Goal: Task Accomplishment & Management: Manage account settings

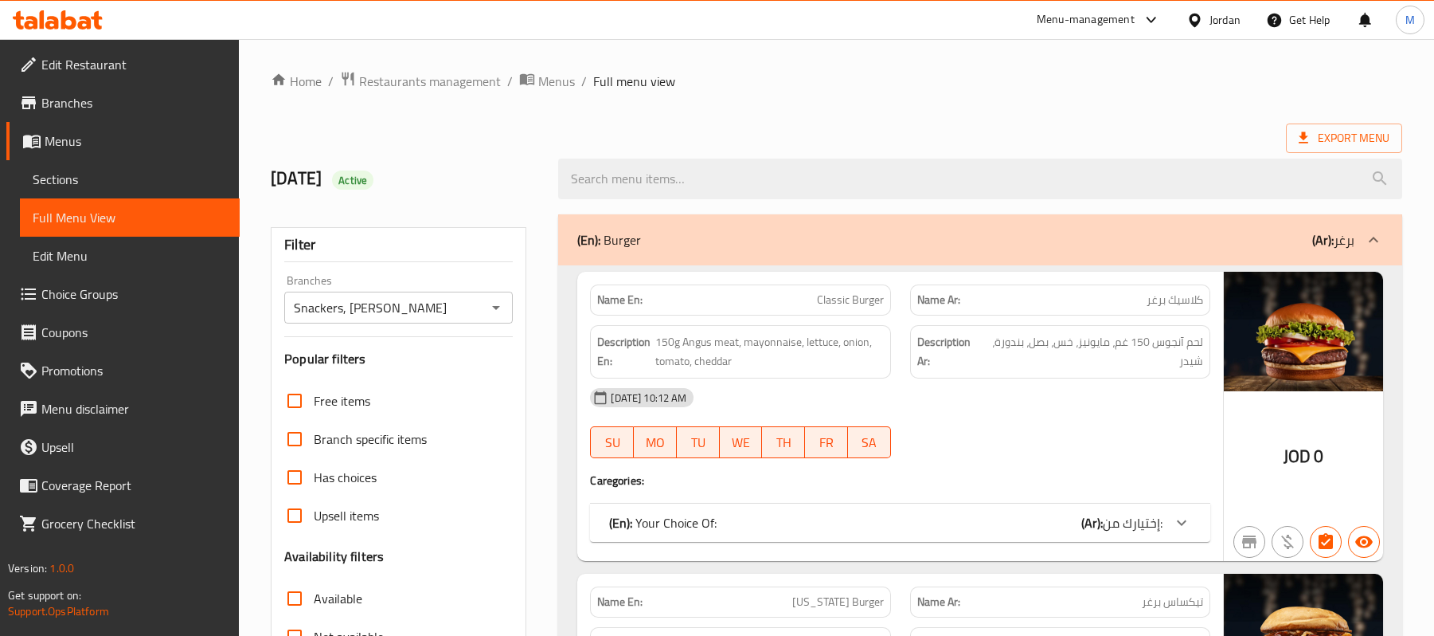
scroll to position [16813, 0]
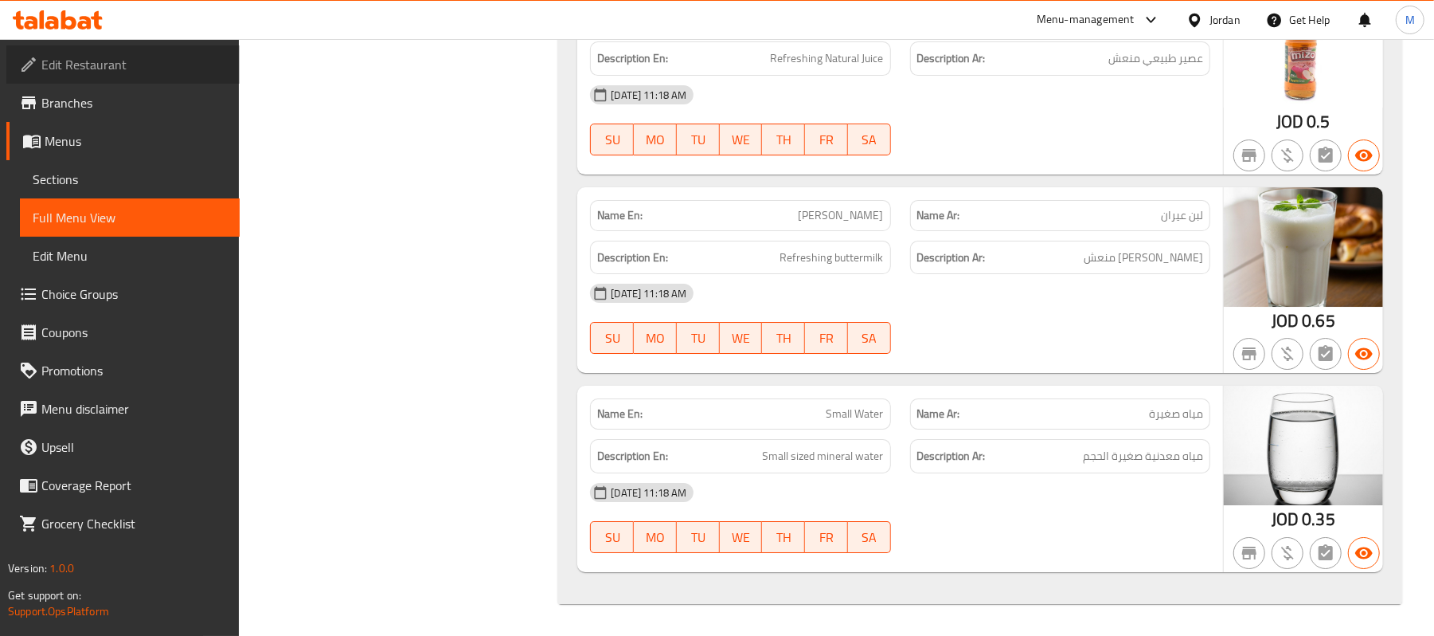
click at [122, 62] on span "Edit Restaurant" at bounding box center [134, 64] width 186 height 19
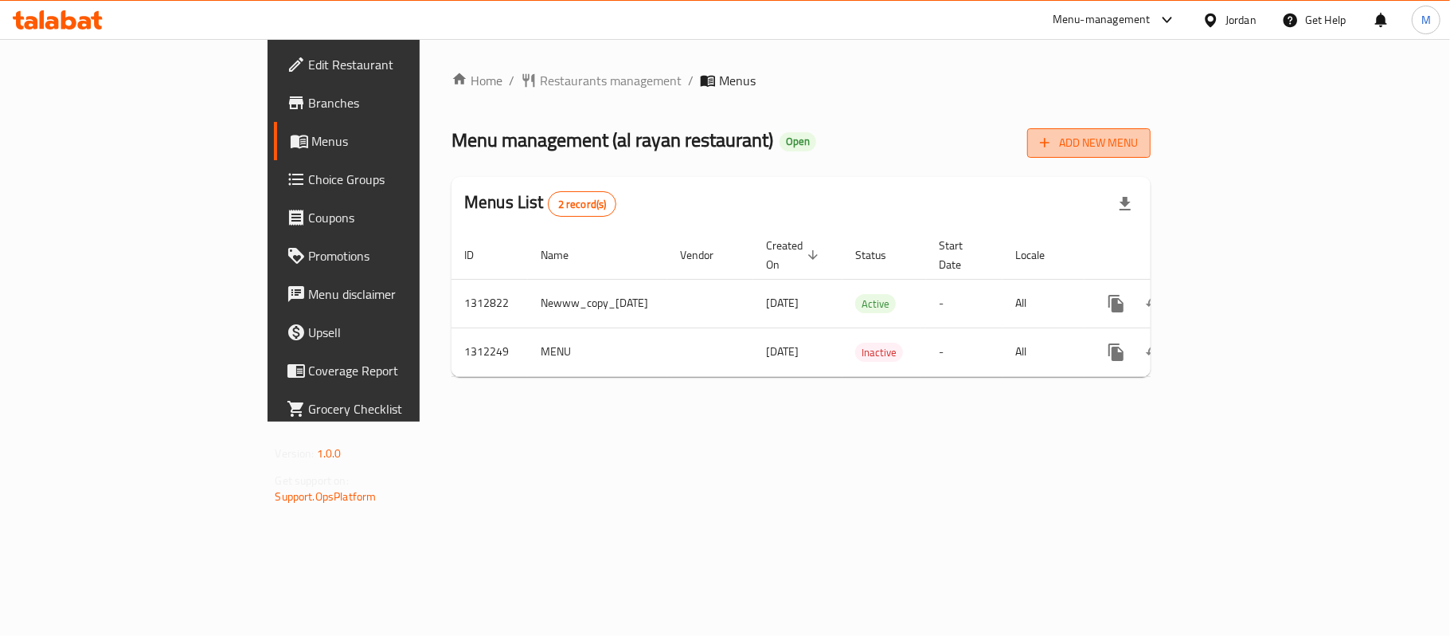
click at [1138, 143] on span "Add New Menu" at bounding box center [1089, 143] width 98 height 20
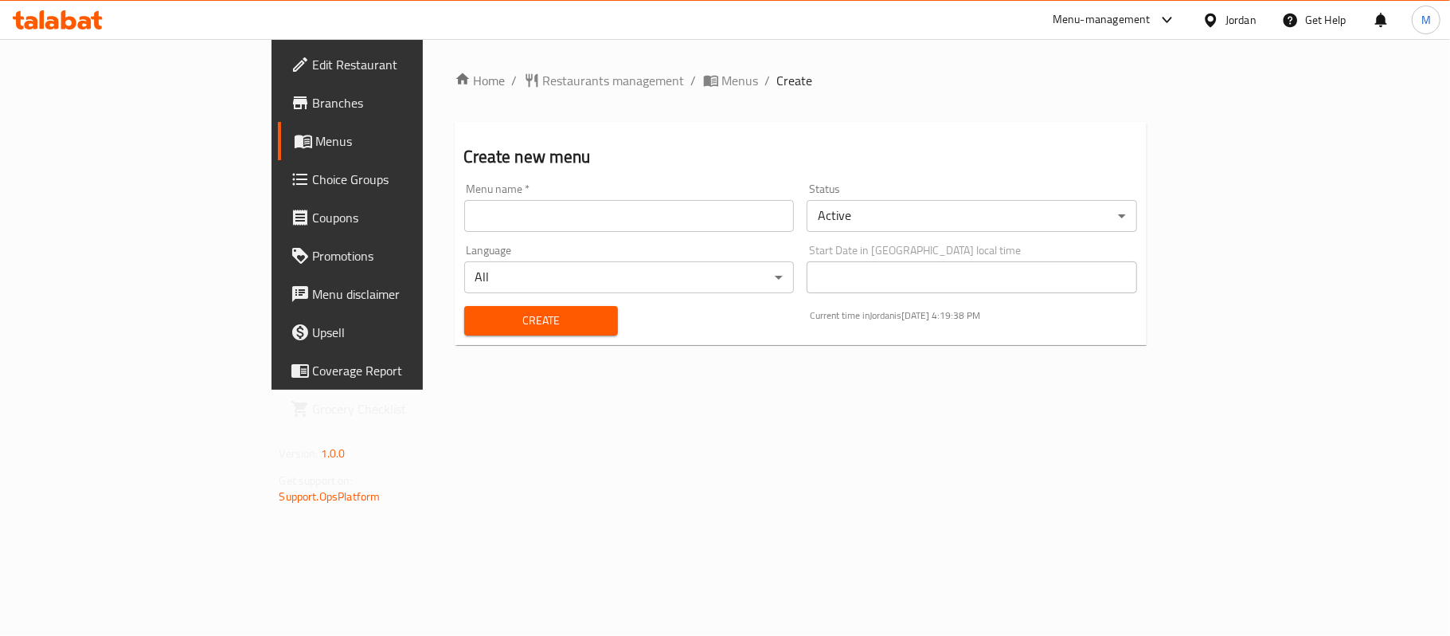
click at [932, 218] on body "​ Menu-management Jordan Get Help M Edit Restaurant Branches Menus Choice Group…" at bounding box center [725, 337] width 1450 height 596
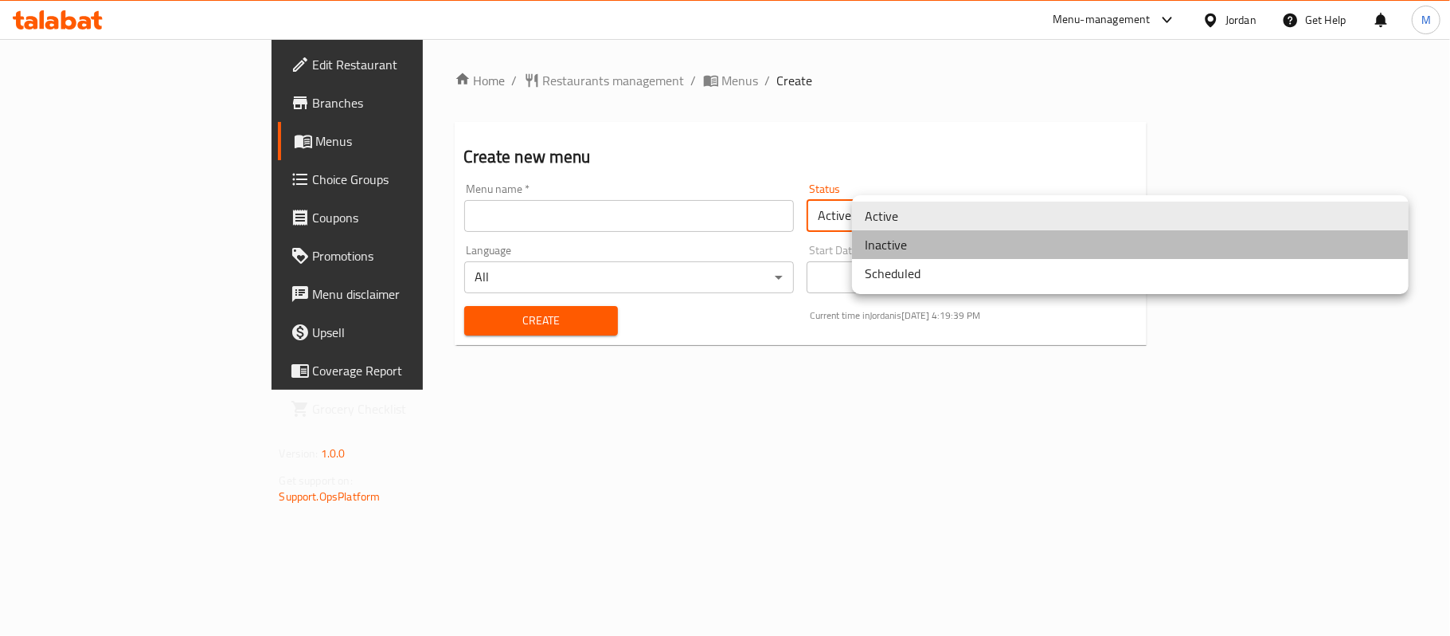
click at [922, 245] on li "Inactive" at bounding box center [1130, 244] width 557 height 29
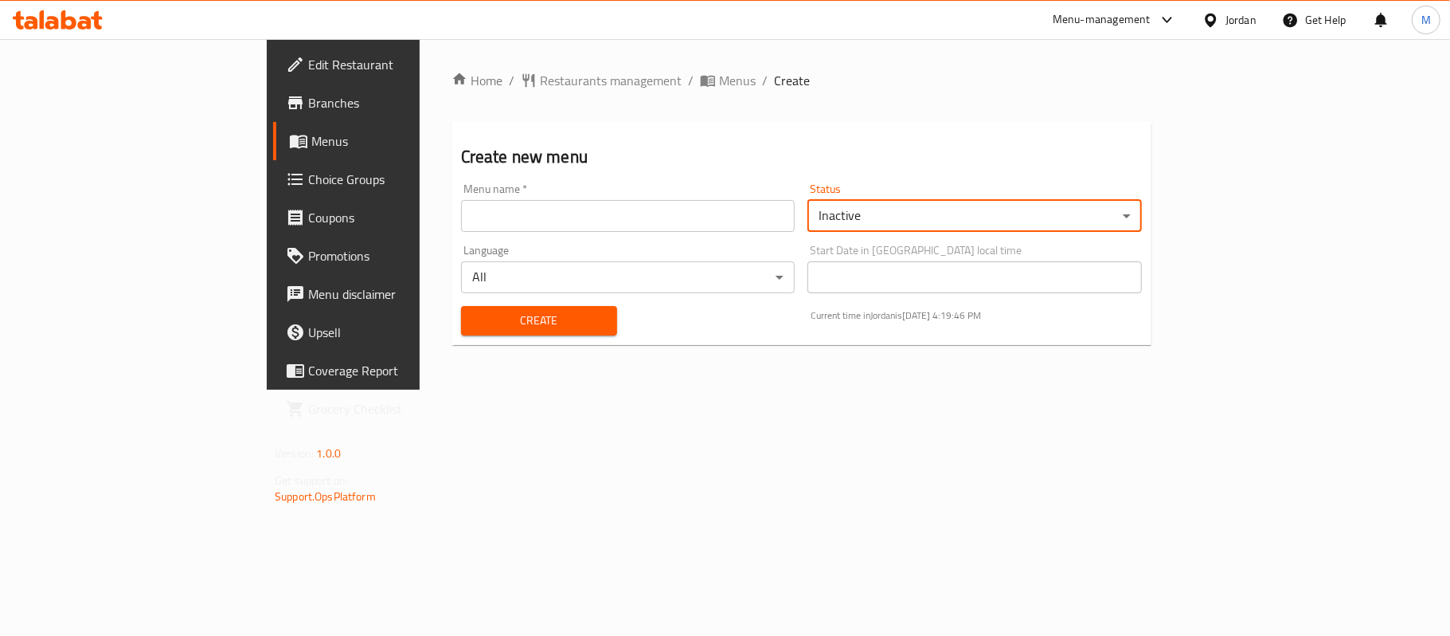
click at [606, 226] on input "text" at bounding box center [628, 216] width 334 height 32
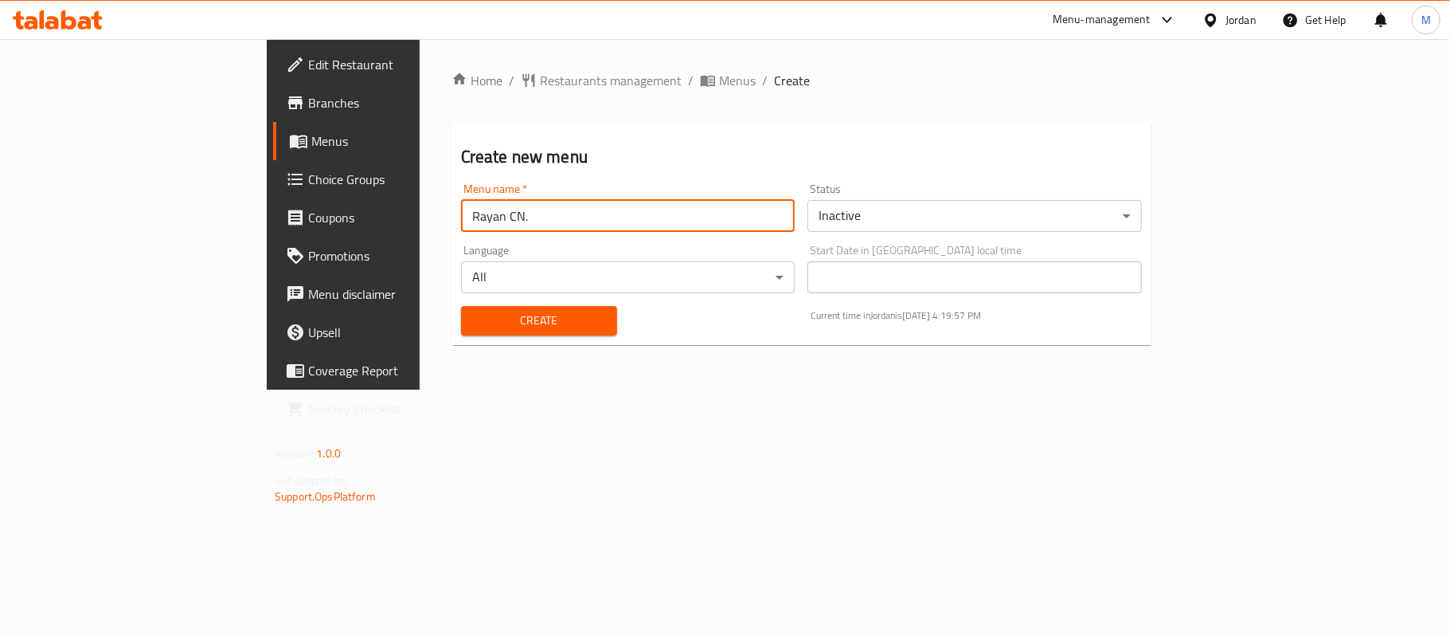
paste input "342542639"
type input "Rayan CN. 342542639"
click at [474, 319] on span "Create" at bounding box center [539, 321] width 131 height 20
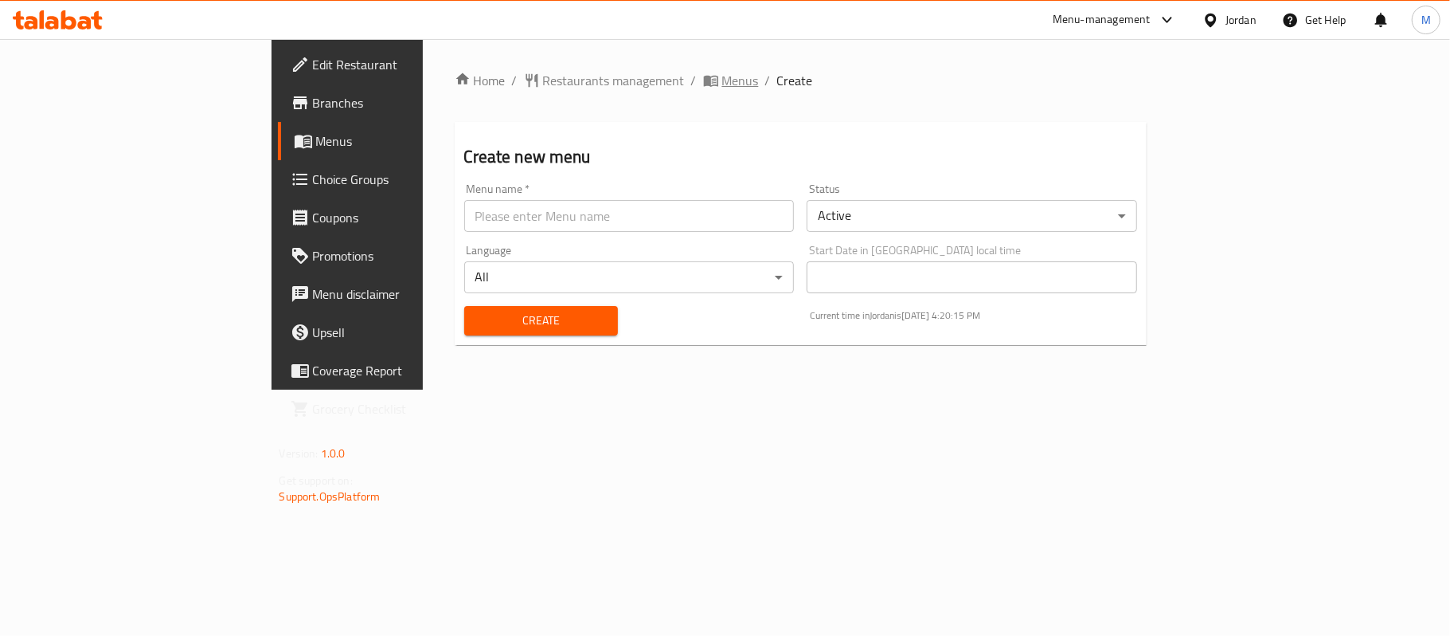
click at [722, 74] on span "Menus" at bounding box center [740, 80] width 37 height 19
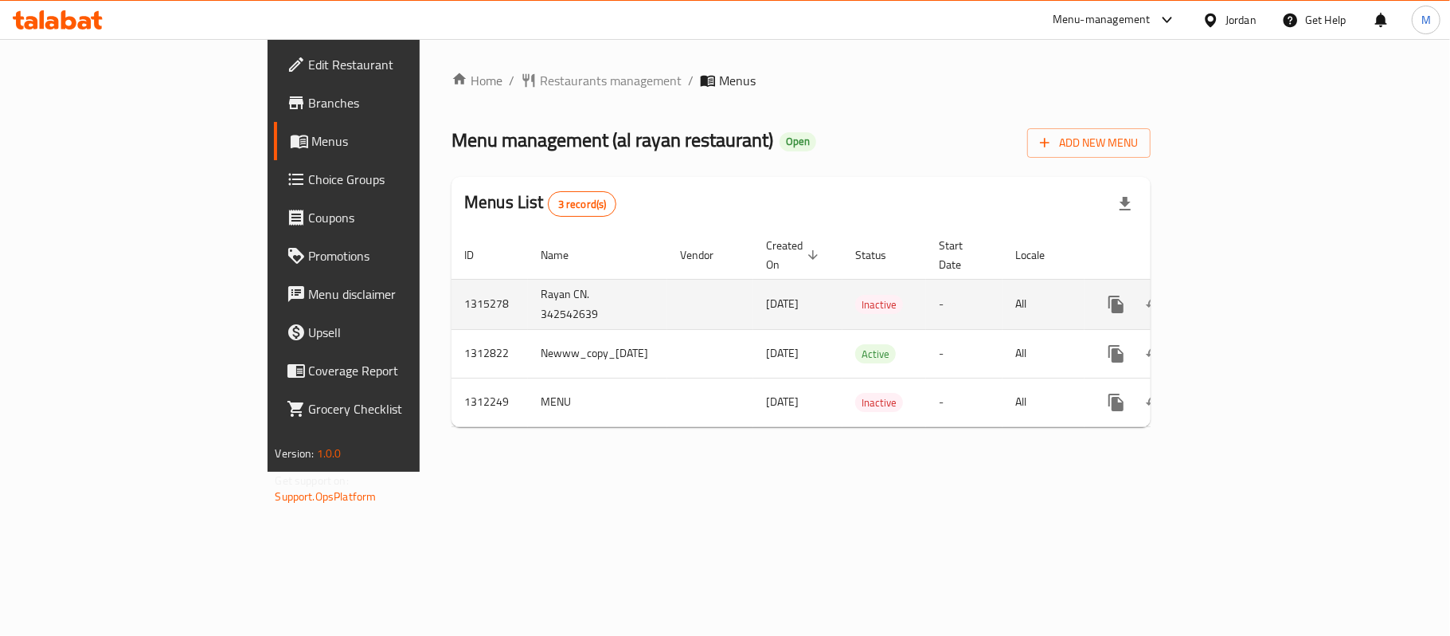
click at [452, 291] on td "1315278" at bounding box center [490, 304] width 76 height 50
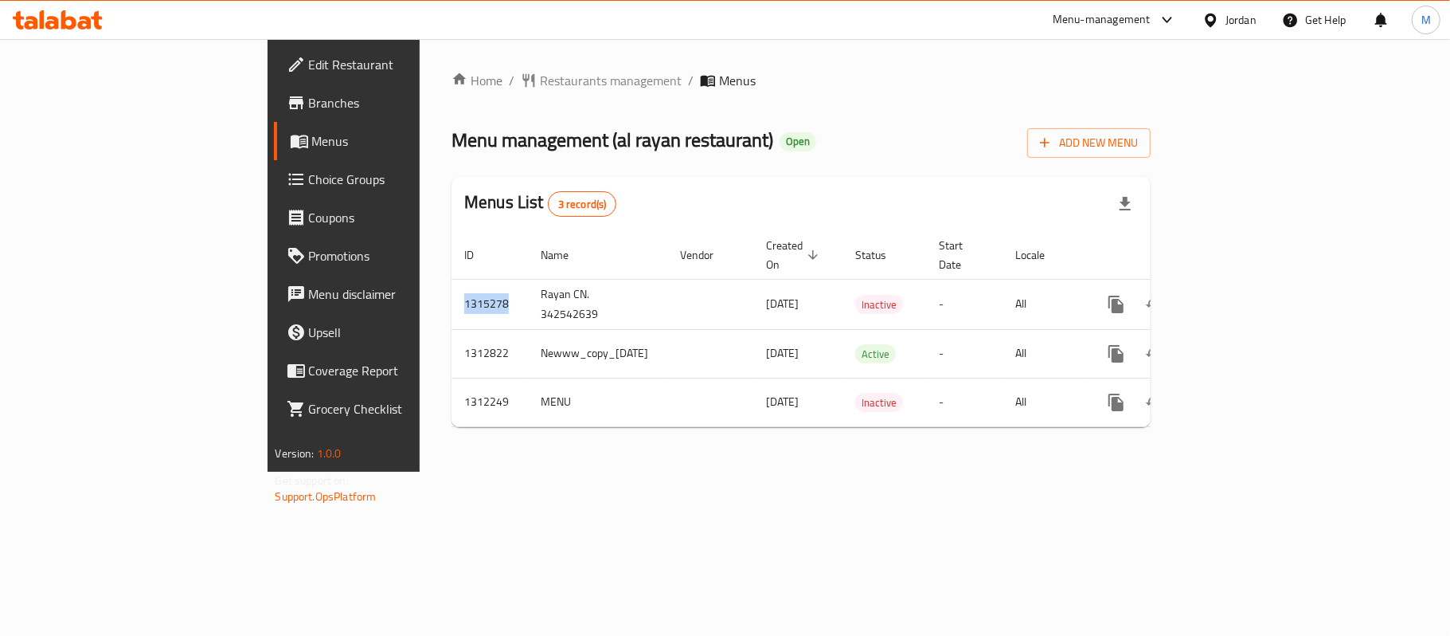
copy td "1315278"
click at [827, 106] on div "Home / Restaurants management / Menus Menu management ( al rayan restaurant ) O…" at bounding box center [801, 255] width 699 height 369
click at [760, 140] on div "Menu management ( al rayan restaurant ) Open Add New Menu" at bounding box center [801, 140] width 699 height 36
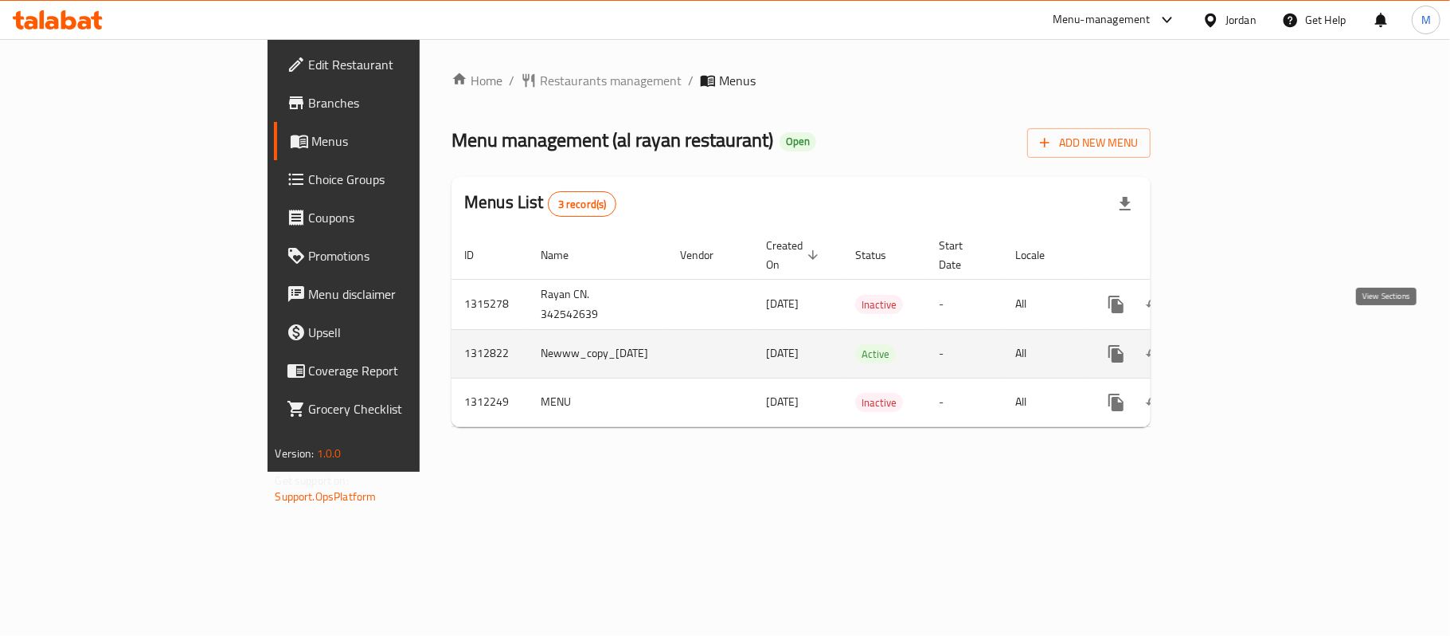
click at [1241, 344] on icon "enhanced table" at bounding box center [1231, 353] width 19 height 19
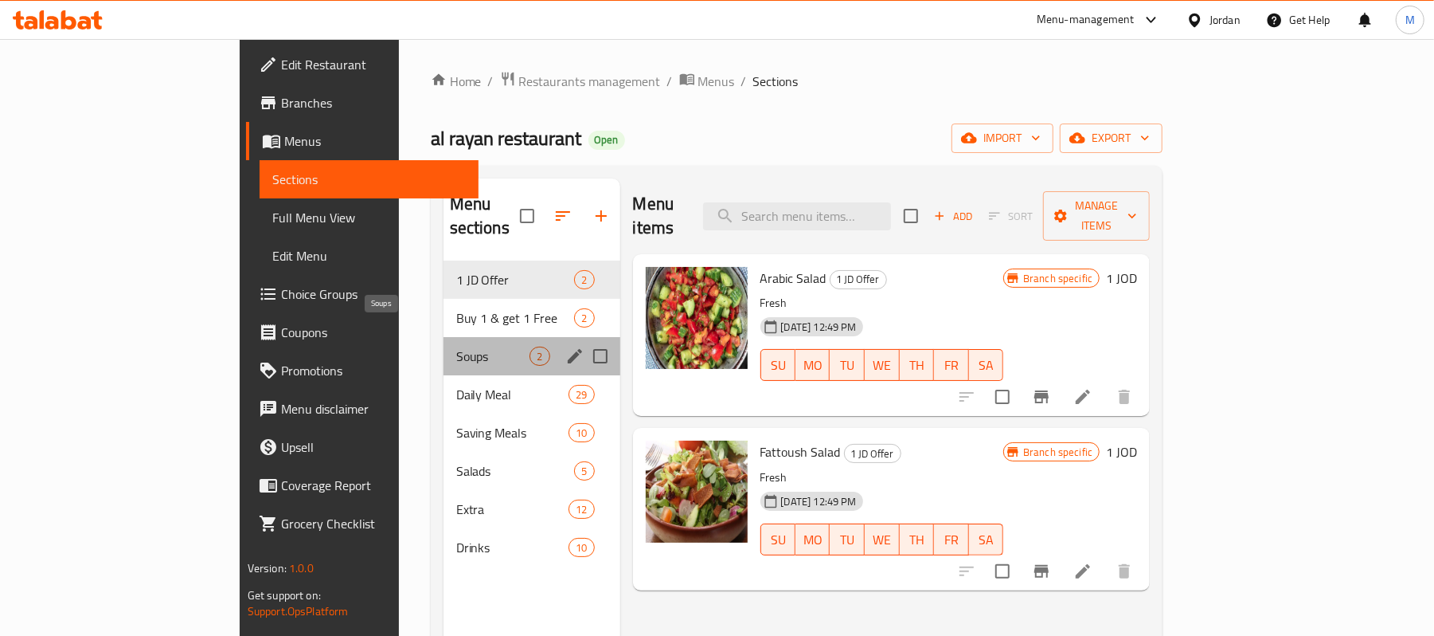
click at [456, 346] on span "Soups" at bounding box center [493, 355] width 74 height 19
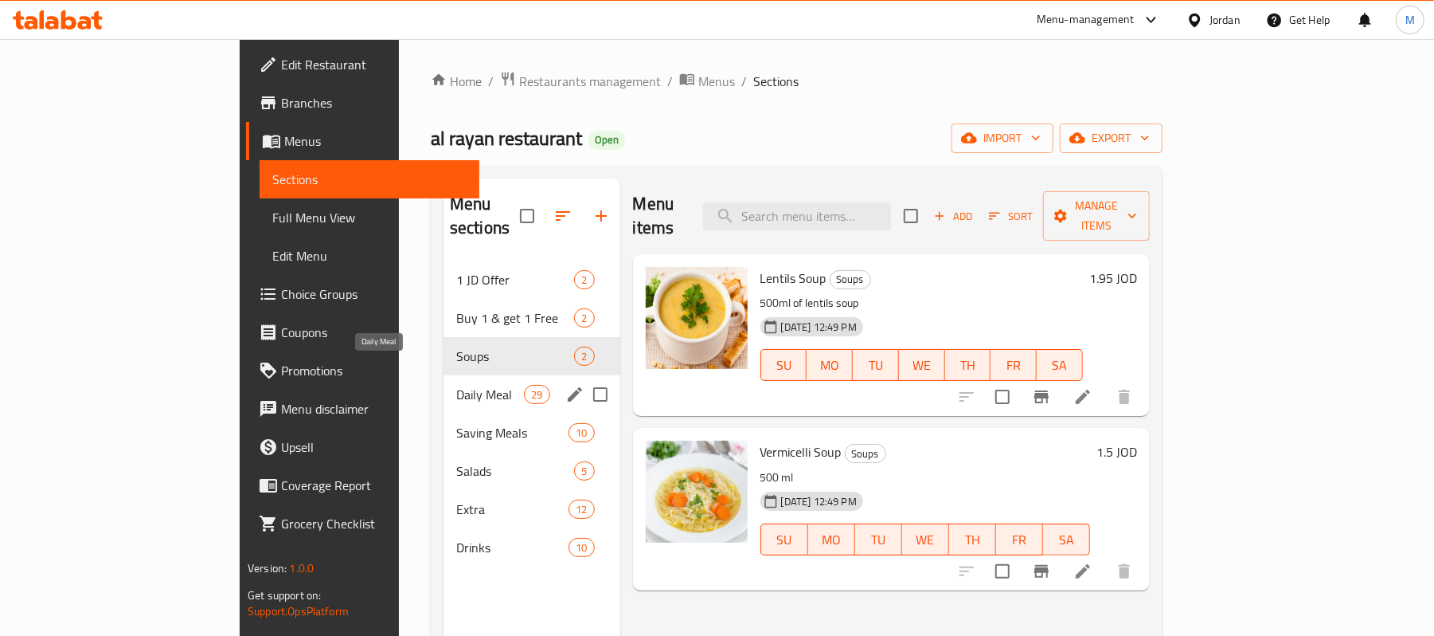
click at [456, 385] on span "Daily Meal" at bounding box center [490, 394] width 68 height 19
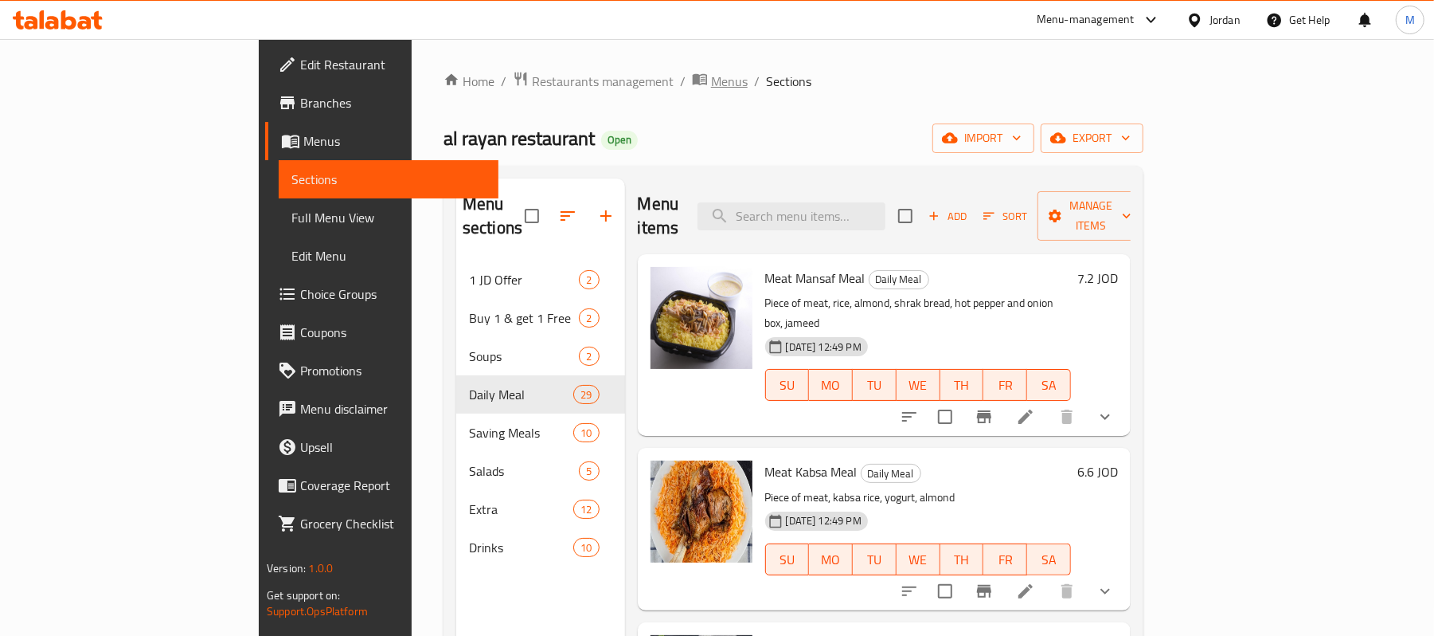
click at [711, 88] on span "Menus" at bounding box center [729, 81] width 37 height 19
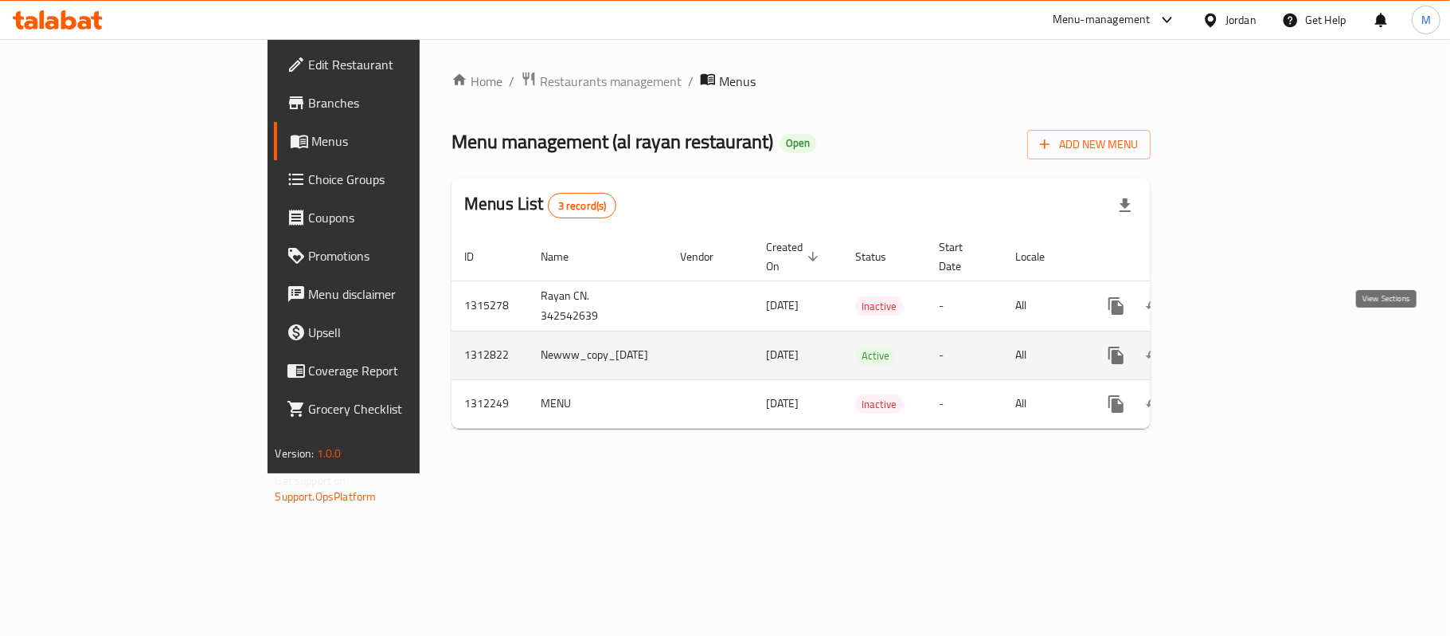
click at [1241, 346] on icon "enhanced table" at bounding box center [1231, 355] width 19 height 19
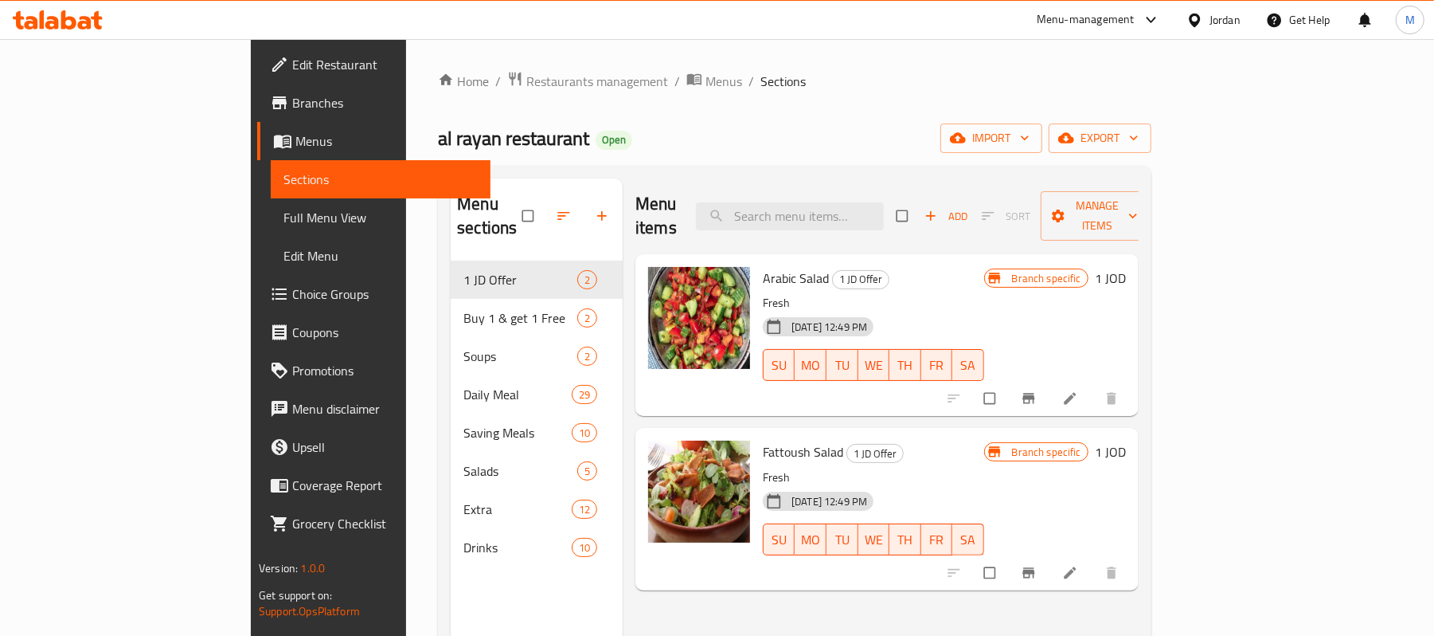
click at [284, 220] on span "Full Menu View" at bounding box center [381, 217] width 194 height 19
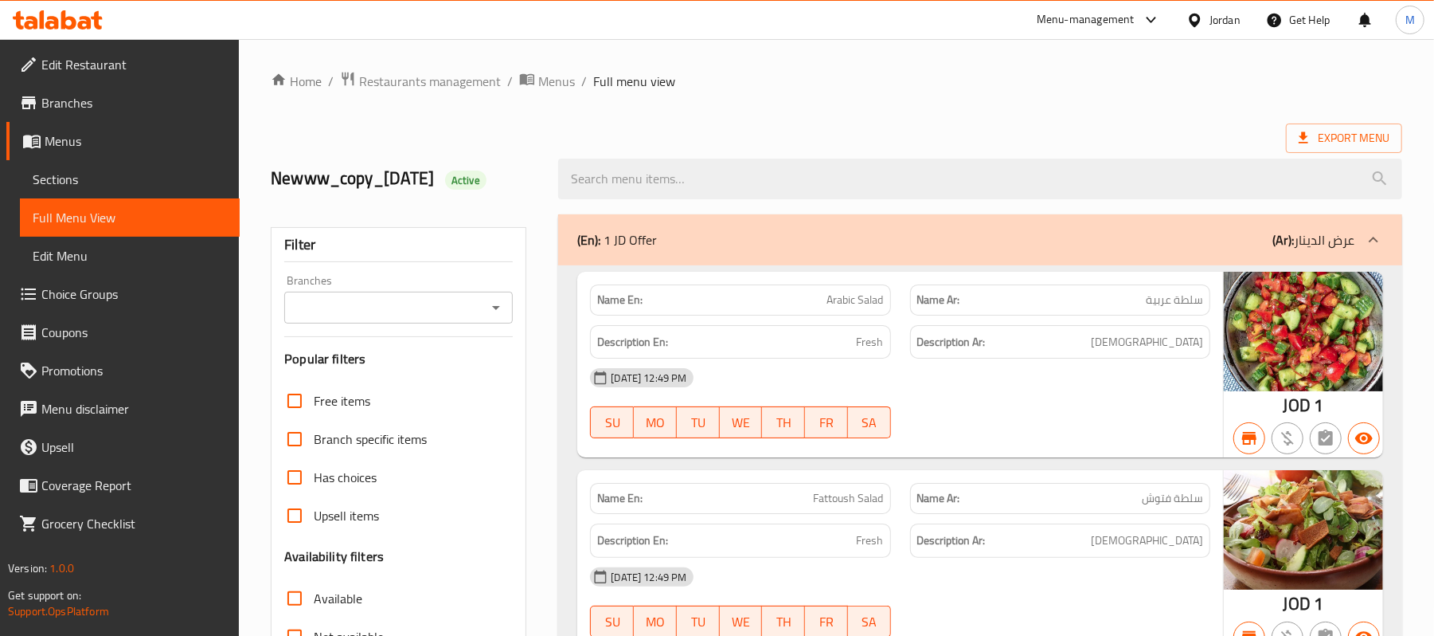
click at [749, 247] on div "(En): 1 JD Offer (Ar): عرض الدينار" at bounding box center [965, 239] width 777 height 19
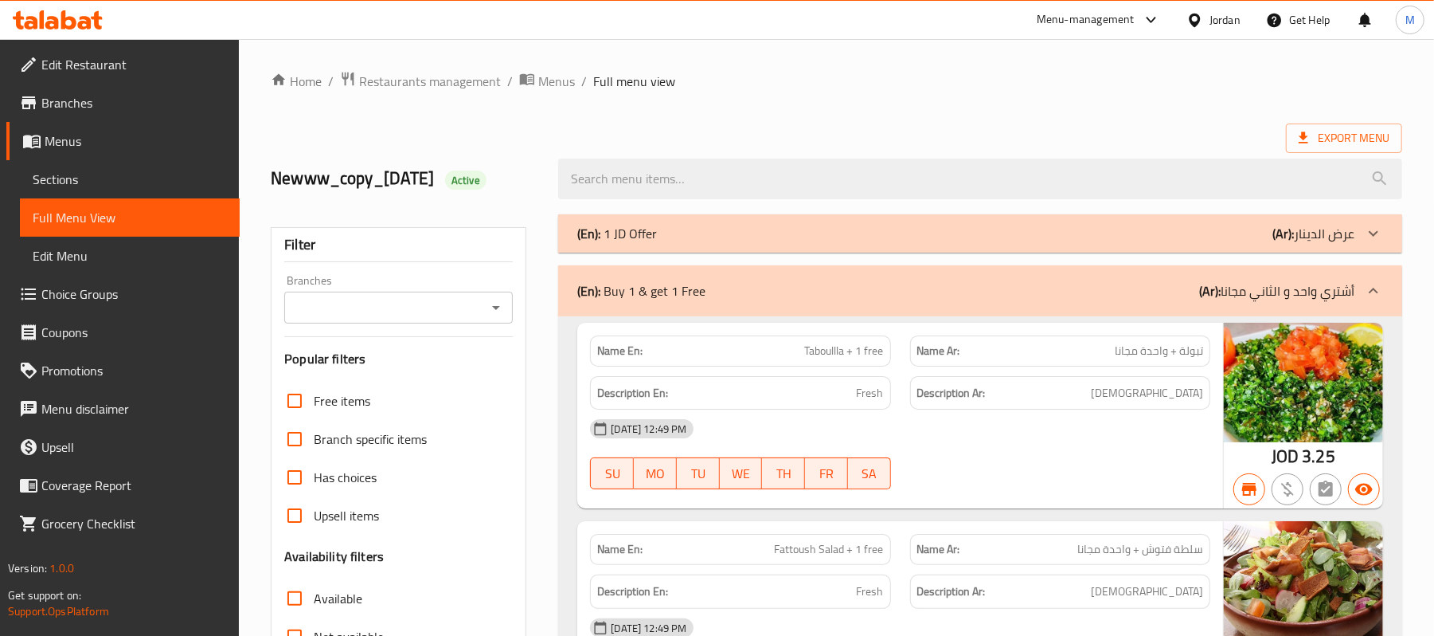
click at [782, 290] on div "(En): Buy 1 & get 1 Free (Ar): أشتري واحد و الثاني مجانا" at bounding box center [965, 290] width 777 height 19
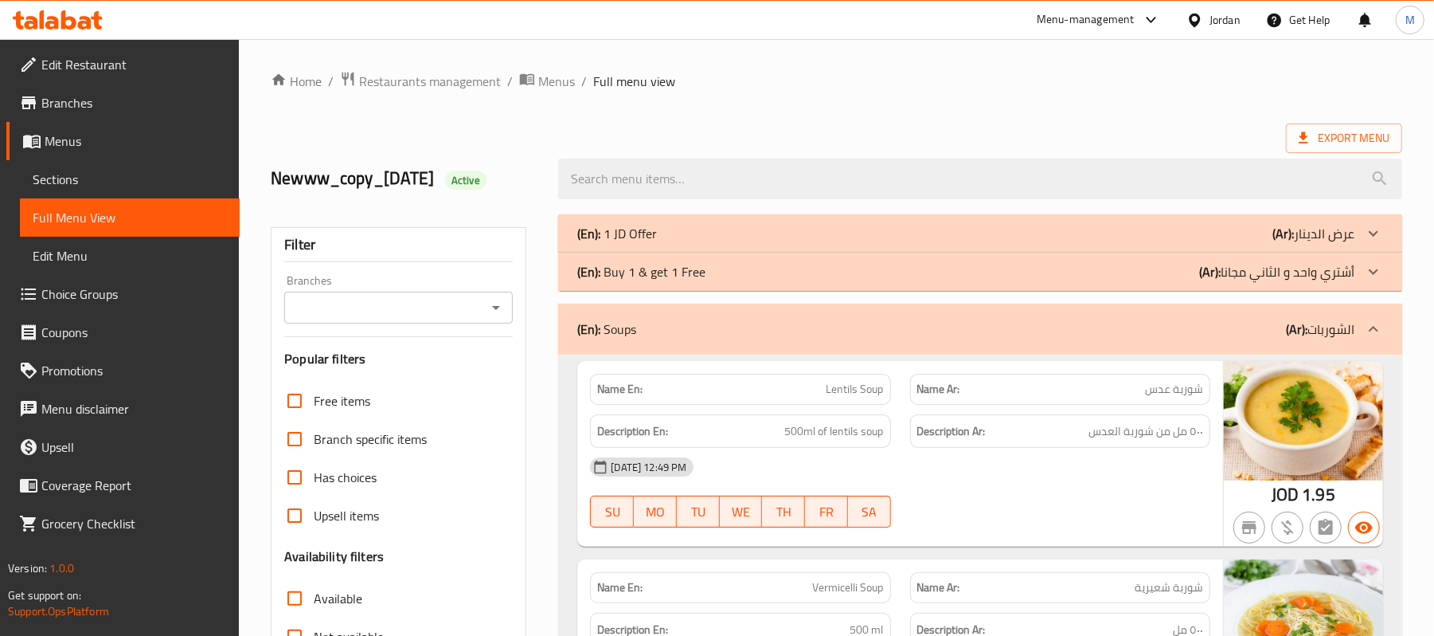
click at [809, 154] on div at bounding box center [980, 179] width 863 height 60
drag, startPoint x: 784, startPoint y: 88, endPoint x: 787, endPoint y: 97, distance: 9.9
drag, startPoint x: 796, startPoint y: 123, endPoint x: 780, endPoint y: 128, distance: 16.9
click at [795, 124] on div "Export Menu" at bounding box center [837, 137] width 1132 height 29
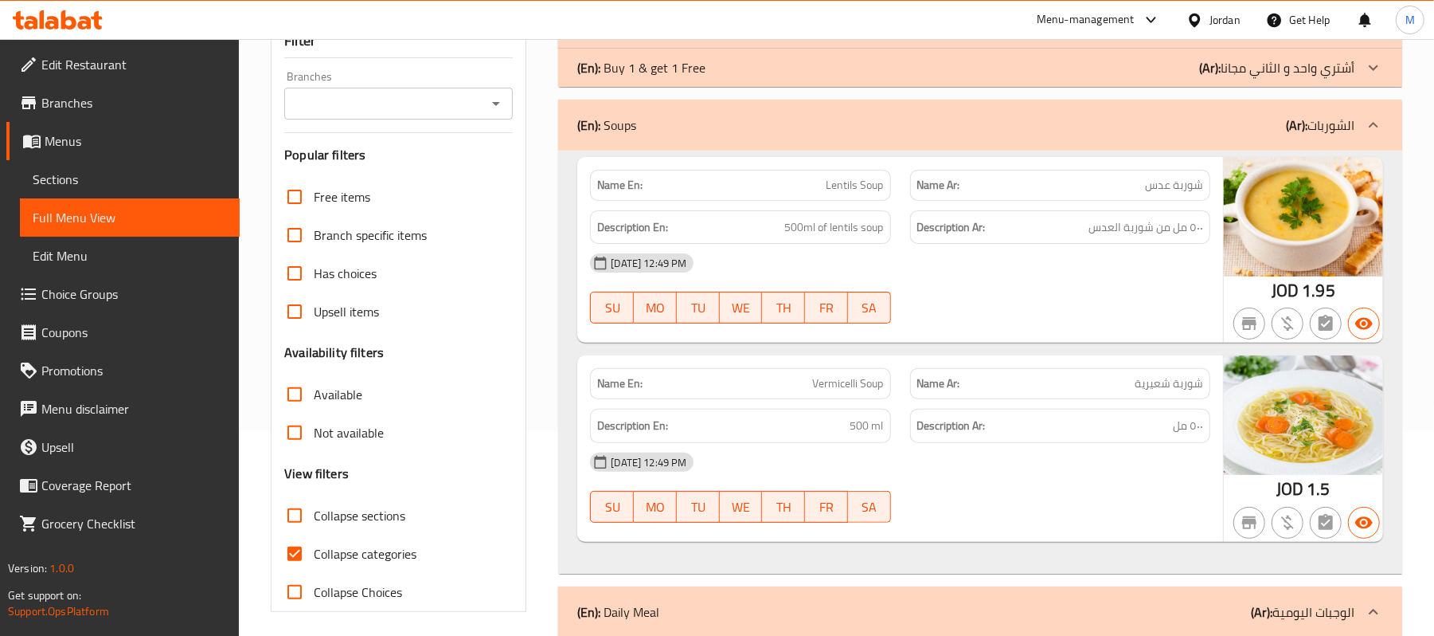
scroll to position [212, 0]
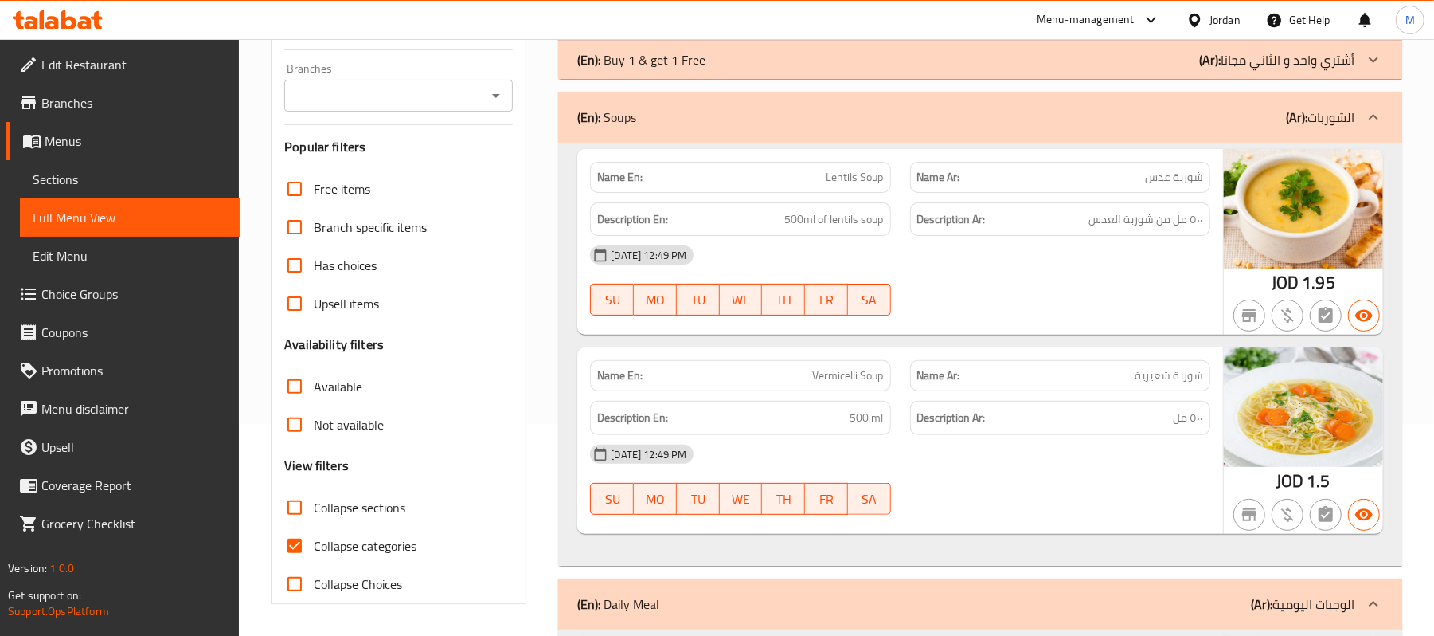
click at [857, 186] on span "Lentils Soup" at bounding box center [855, 177] width 57 height 17
copy span "Lentils Soup"
click at [1152, 177] on span "شوربة عدس" at bounding box center [1174, 177] width 58 height 17
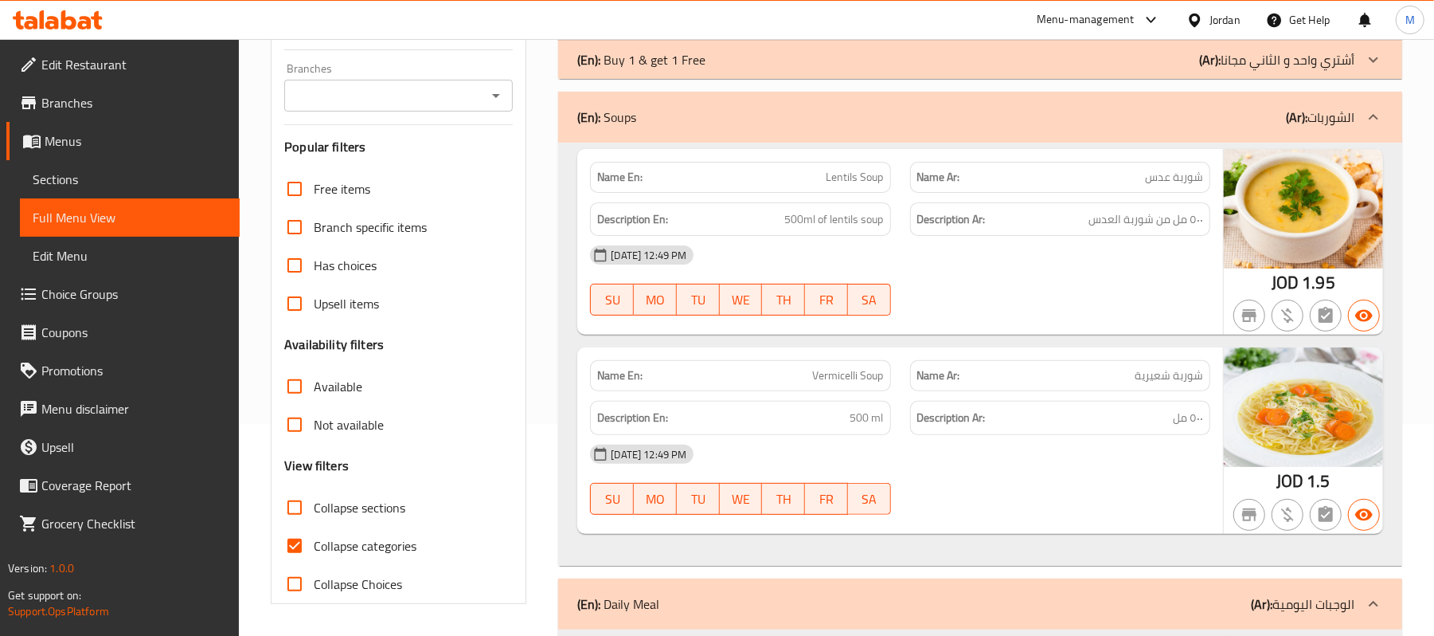
click at [1152, 177] on span "شوربة عدس" at bounding box center [1174, 177] width 58 height 17
copy span "شوربة عدس"
click at [823, 373] on span "Vermicelli Soup" at bounding box center [848, 375] width 71 height 17
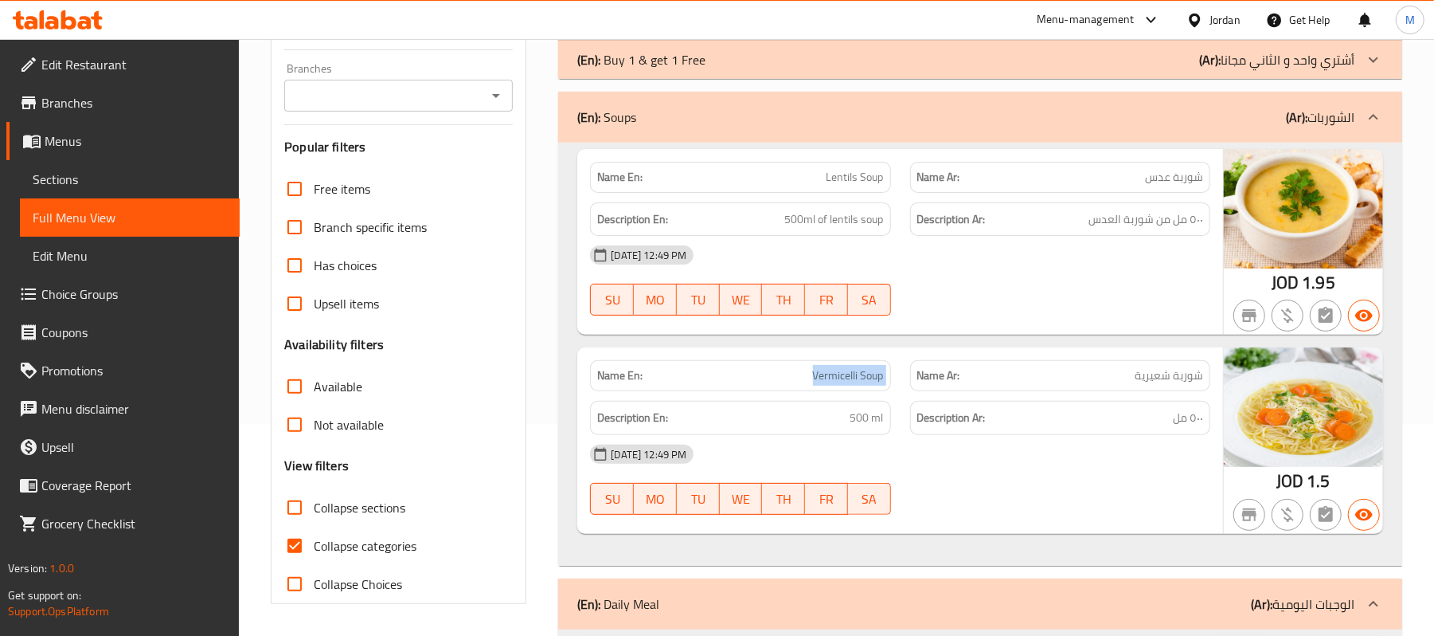
click at [823, 373] on span "Vermicelli Soup" at bounding box center [848, 375] width 71 height 17
copy span "Vermicelli Soup"
